Goal: Find specific page/section: Find specific page/section

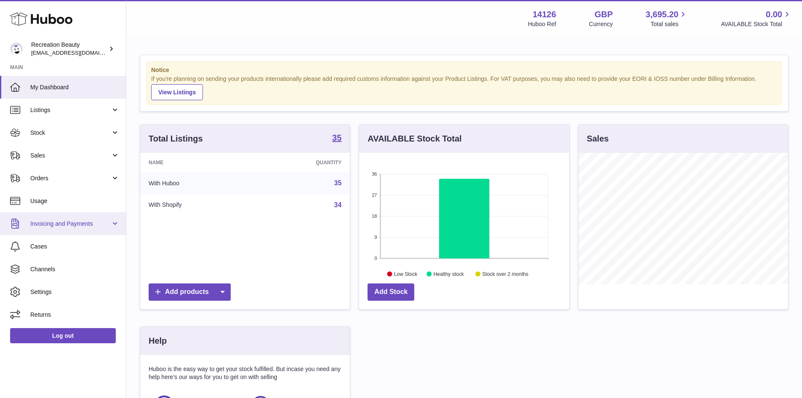
scroll to position [131, 212]
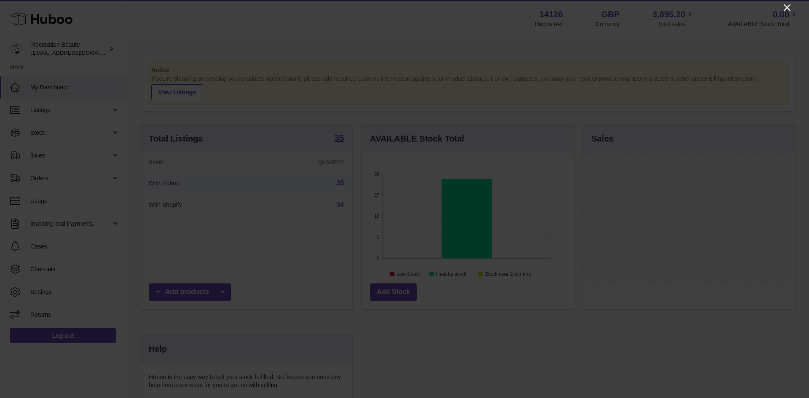
click at [789, 7] on icon "Close" at bounding box center [787, 8] width 10 height 10
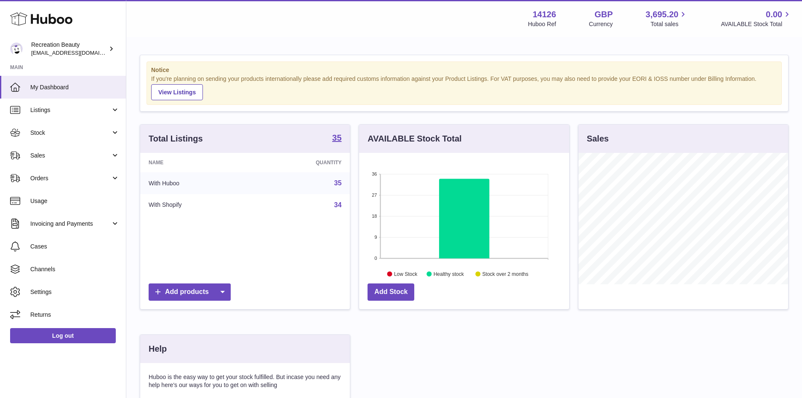
scroll to position [421127, 421049]
click at [62, 107] on span "Listings" at bounding box center [70, 110] width 80 height 8
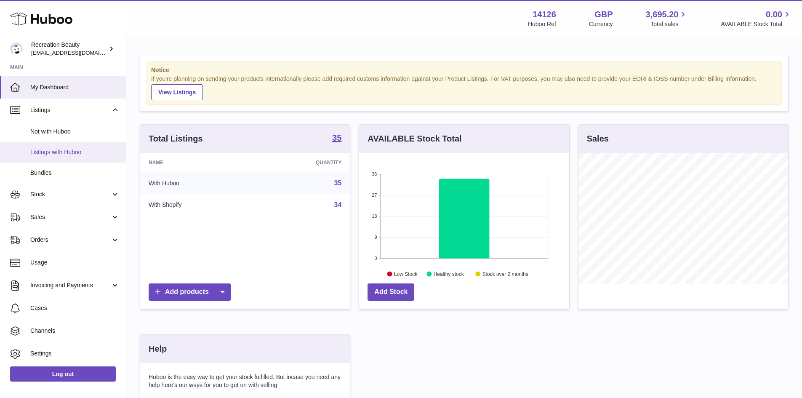
click at [65, 148] on span "Listings with Huboo" at bounding box center [74, 152] width 89 height 8
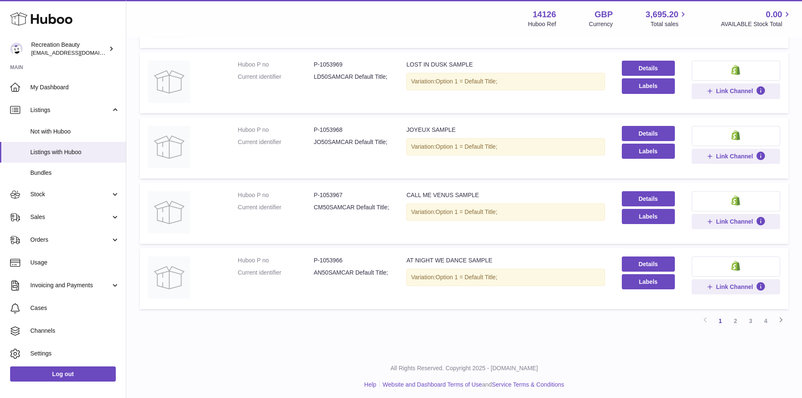
scroll to position [494, 0]
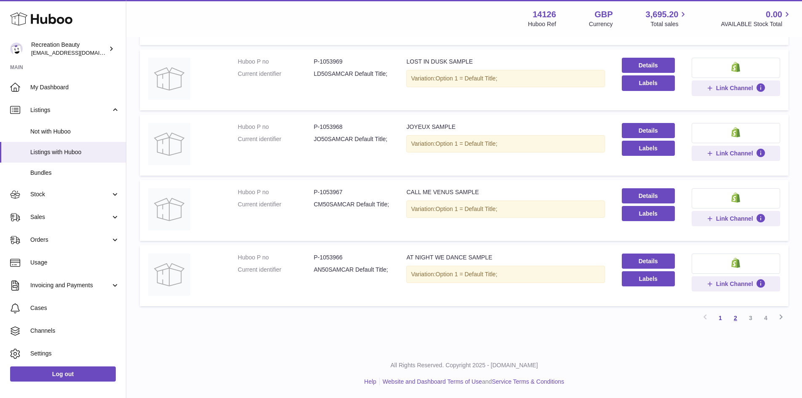
click at [733, 320] on link "2" at bounding box center [735, 317] width 15 height 15
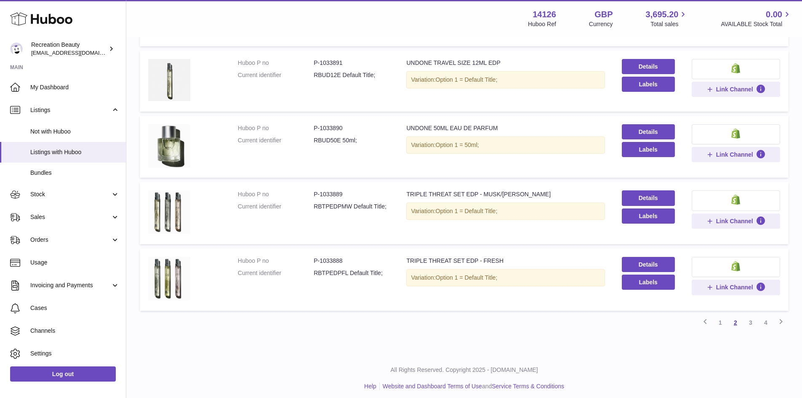
scroll to position [499, 0]
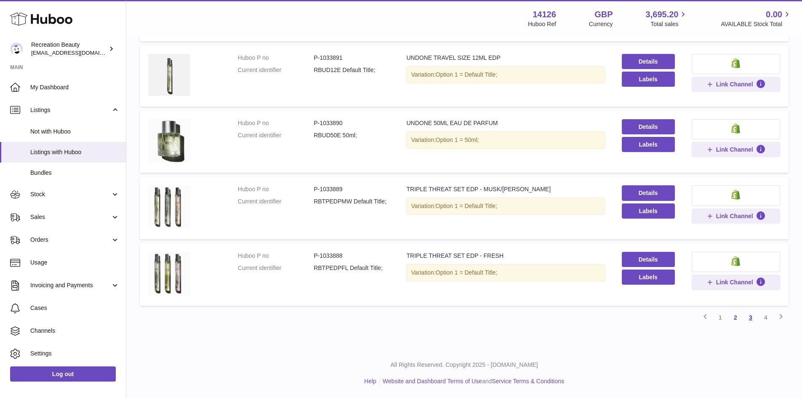
click at [746, 318] on link "3" at bounding box center [751, 317] width 15 height 15
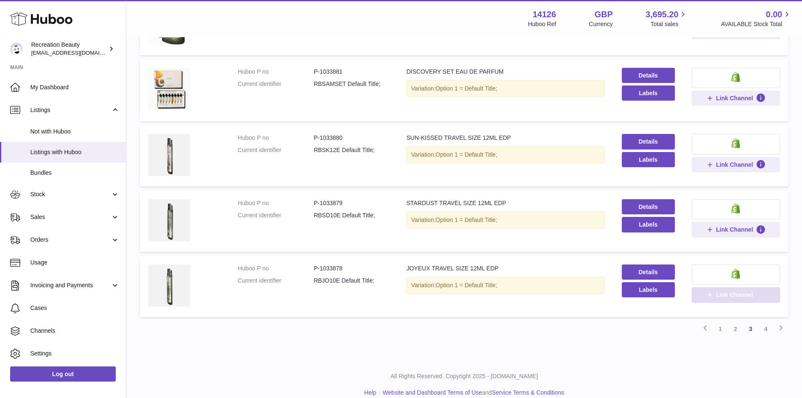
scroll to position [498, 0]
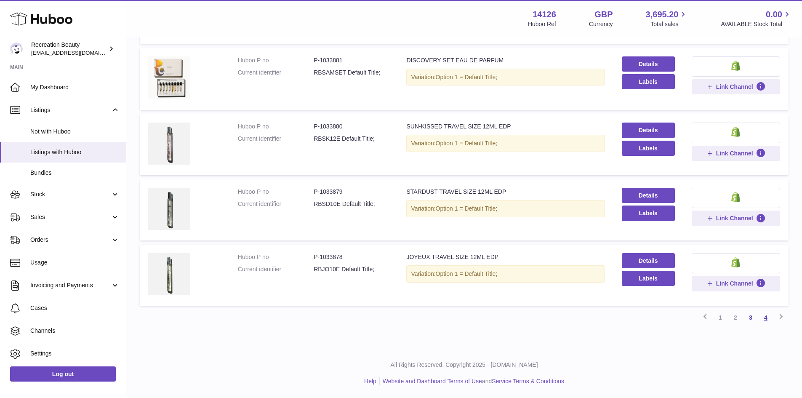
click at [765, 319] on link "4" at bounding box center [766, 317] width 15 height 15
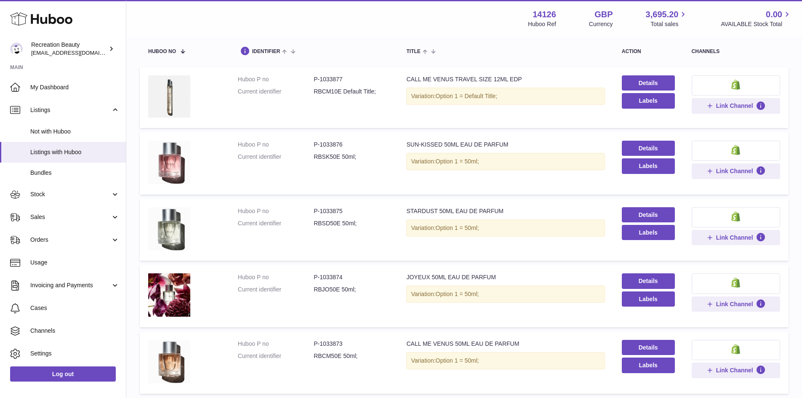
scroll to position [164, 0]
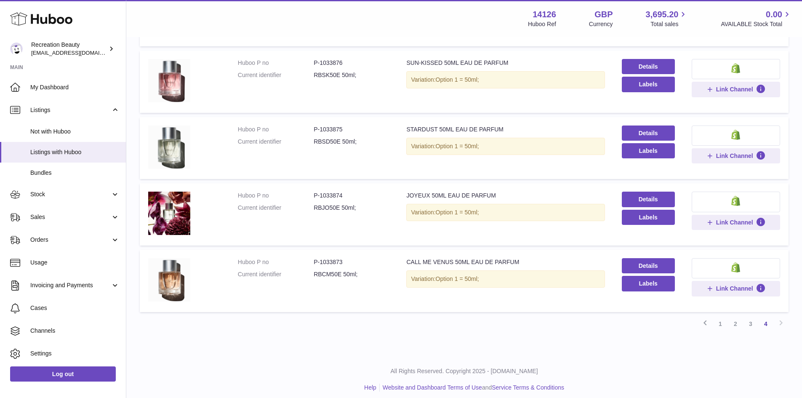
click at [778, 321] on div "Previous 1 2 3 4 Next" at bounding box center [464, 323] width 649 height 15
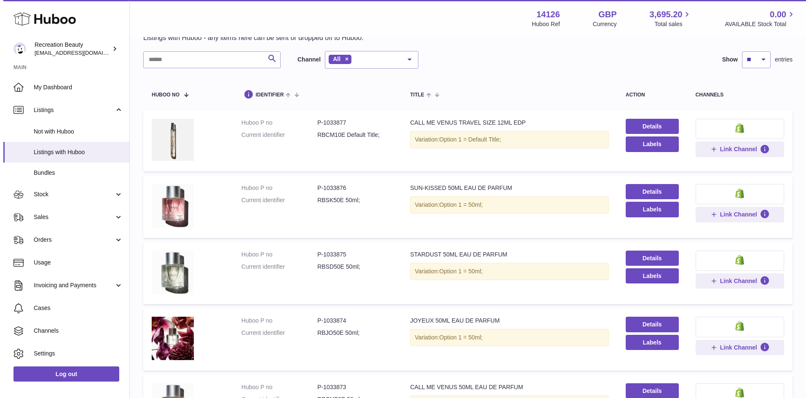
scroll to position [0, 0]
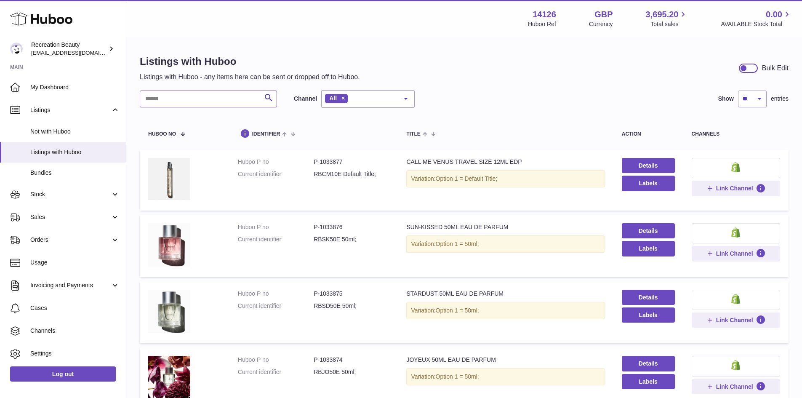
click at [191, 102] on input "text" at bounding box center [208, 99] width 137 height 17
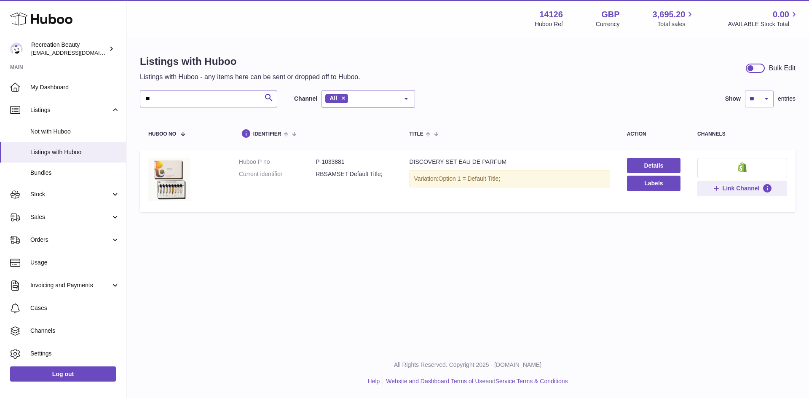
type input "*"
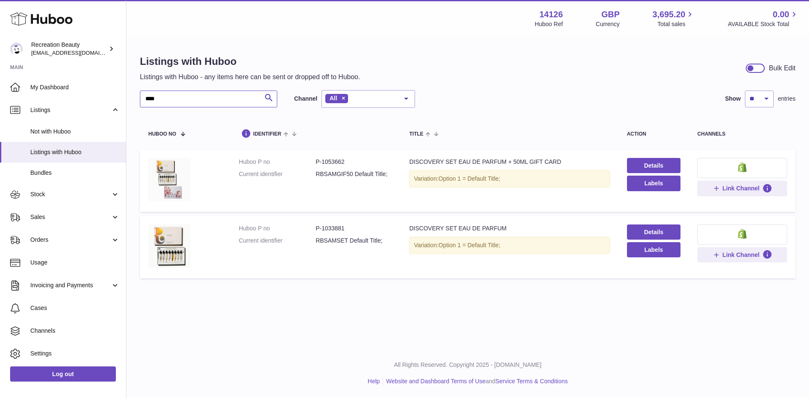
type input "****"
